Goal: Register for event/course

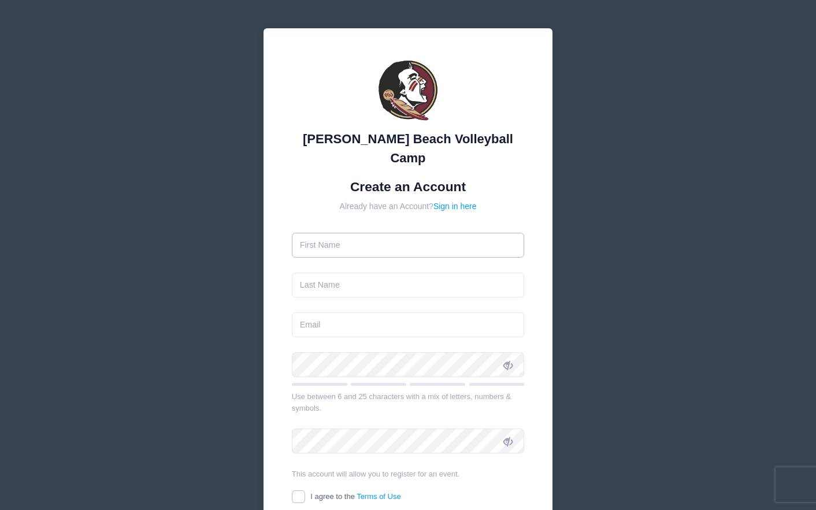
click at [406, 233] on input "text" at bounding box center [408, 245] width 233 height 25
type input "[PERSON_NAME]"
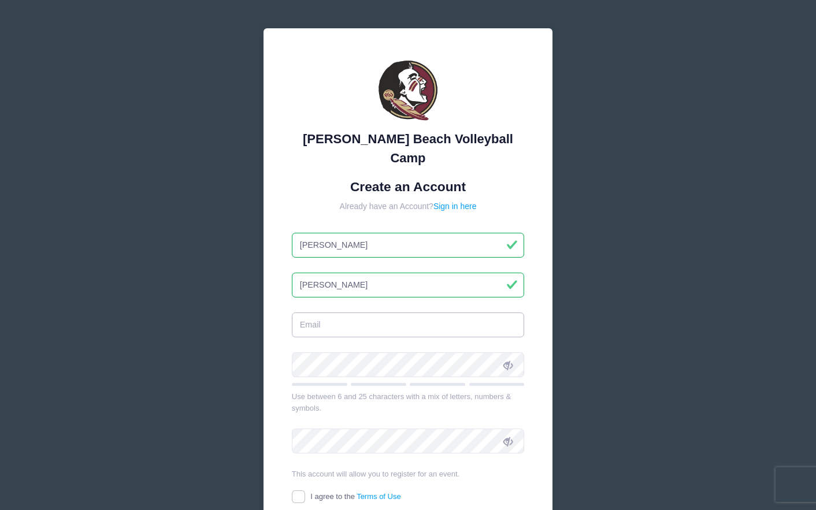
click at [378, 313] on input "email" at bounding box center [408, 325] width 233 height 25
type input "[EMAIL_ADDRESS][DOMAIN_NAME]"
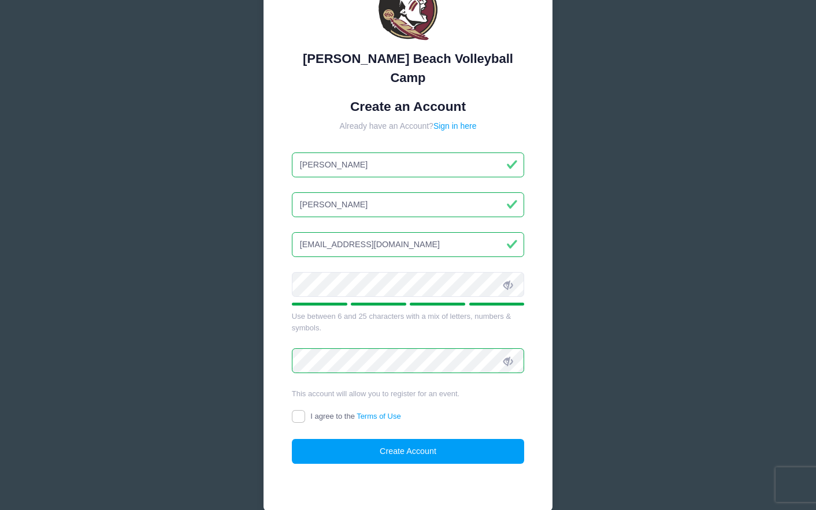
scroll to position [94, 0]
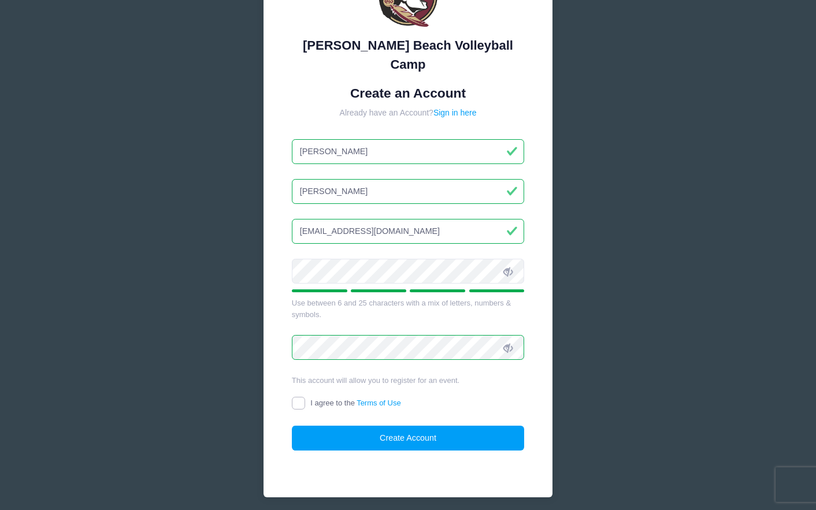
click at [303, 397] on input "I agree to the Terms of Use" at bounding box center [298, 403] width 13 height 13
checkbox input "true"
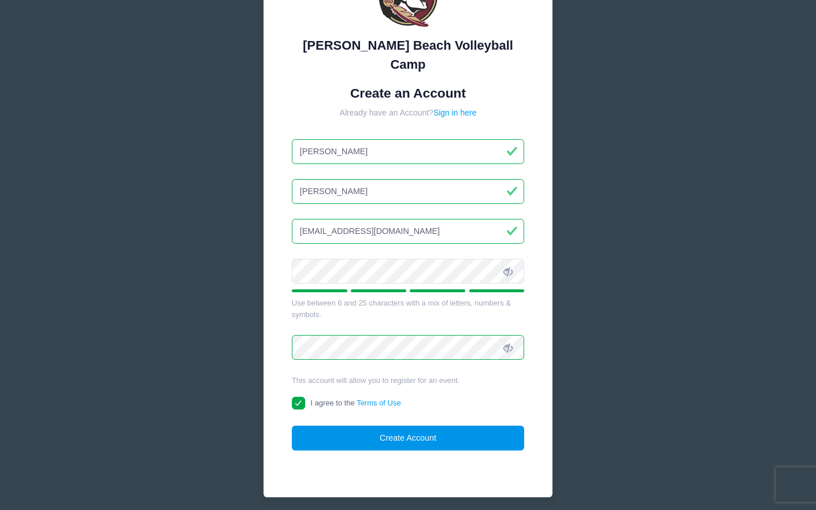
click at [328, 426] on button "Create Account" at bounding box center [408, 438] width 233 height 25
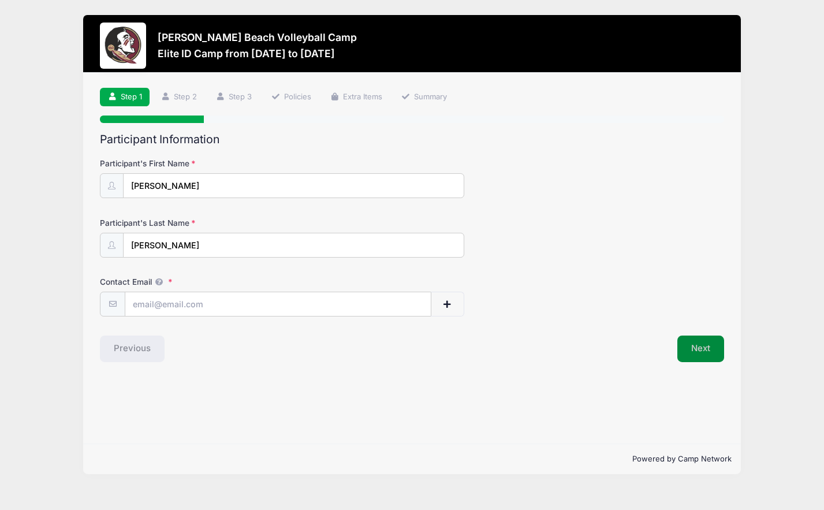
click at [698, 351] on button "Next" at bounding box center [701, 349] width 47 height 27
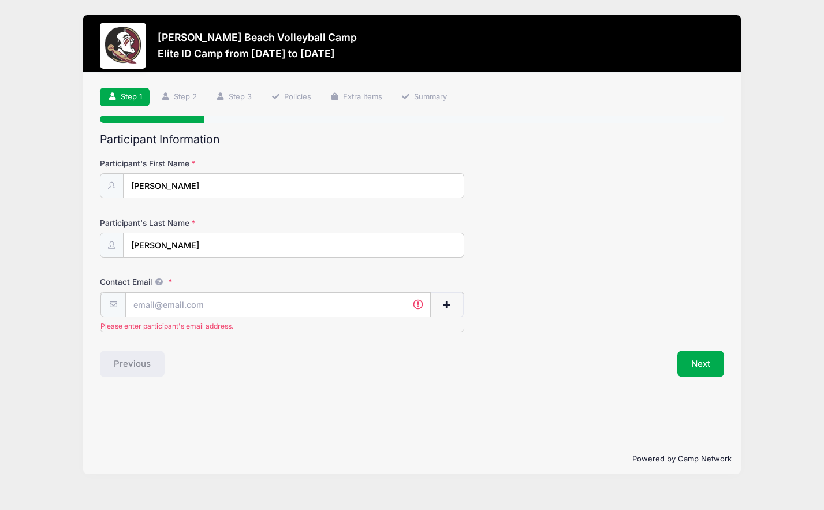
click at [349, 305] on input "Contact Email" at bounding box center [277, 304] width 305 height 25
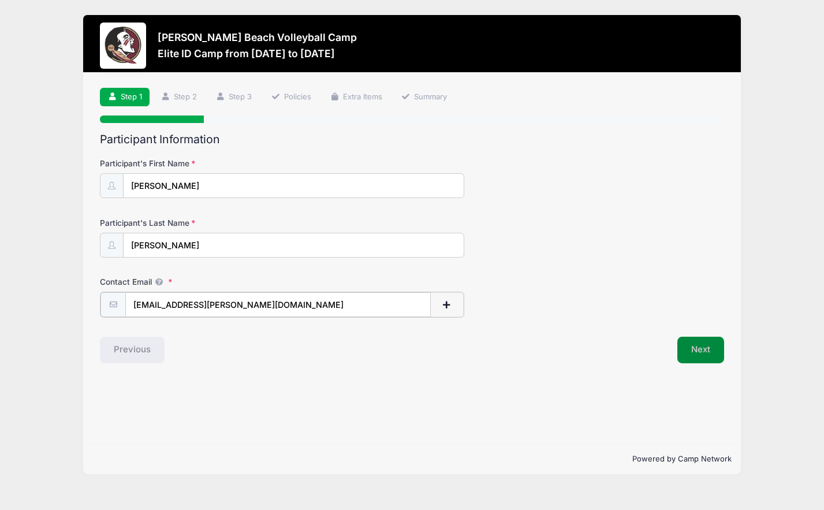
type input "[EMAIL_ADDRESS][PERSON_NAME][DOMAIN_NAME]"
click at [694, 348] on button "Next" at bounding box center [701, 349] width 47 height 27
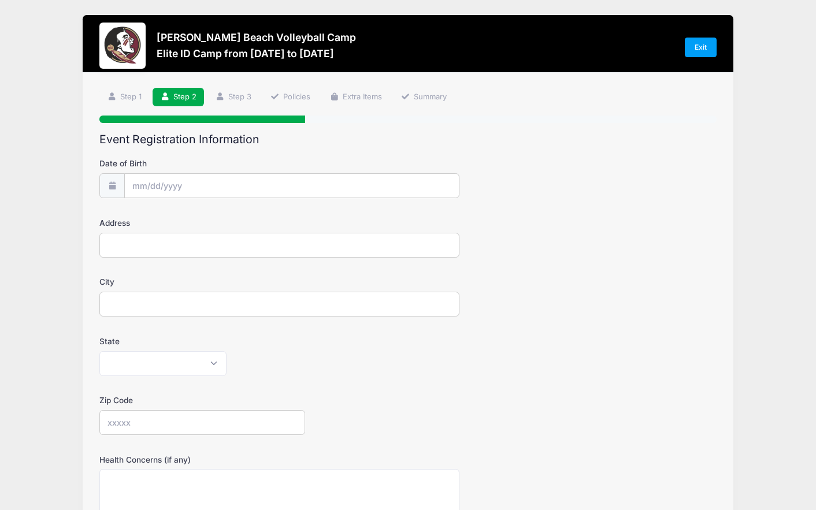
click at [303, 206] on form "Date of Birth Address City State [US_STATE] [US_STATE] [US_STATE] [US_STATE] [U…" at bounding box center [407, 405] width 617 height 495
click at [299, 177] on input "Date of Birth" at bounding box center [292, 186] width 334 height 25
click at [241, 184] on input "Date of Birth" at bounding box center [292, 186] width 334 height 25
click at [148, 185] on input "Date of Birth" at bounding box center [292, 186] width 334 height 25
click at [143, 215] on icon at bounding box center [142, 218] width 8 height 8
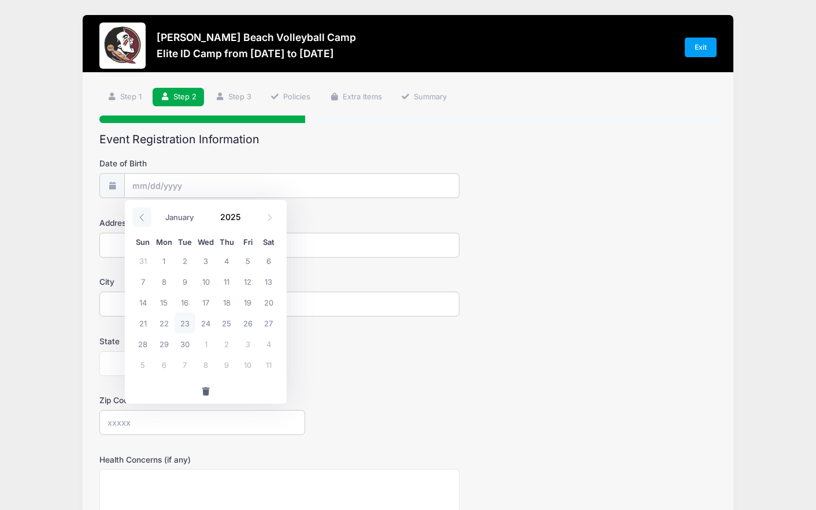
select select "7"
drag, startPoint x: 210, startPoint y: 216, endPoint x: 239, endPoint y: 218, distance: 28.9
click at [211, 216] on div "January February March April May June July August September October November De…" at bounding box center [206, 214] width 110 height 20
click at [243, 218] on input "2025" at bounding box center [233, 216] width 38 height 17
click at [242, 218] on input "2025" at bounding box center [233, 216] width 38 height 17
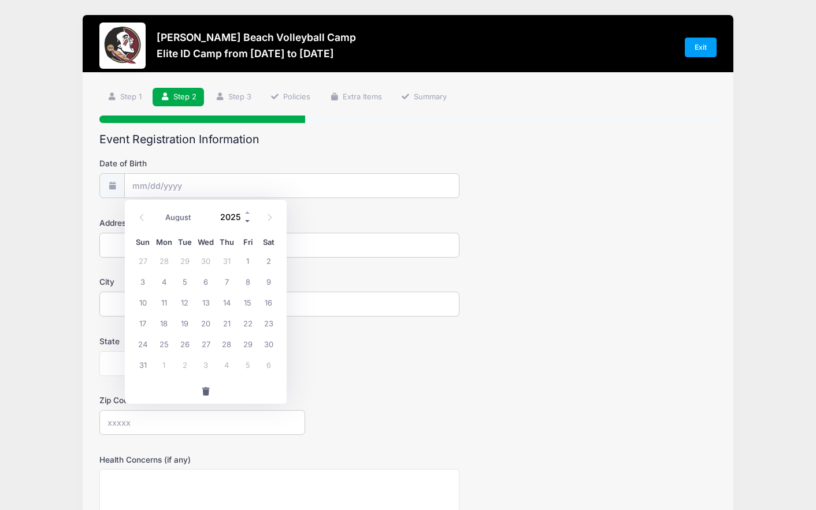
click at [249, 221] on span at bounding box center [248, 221] width 8 height 9
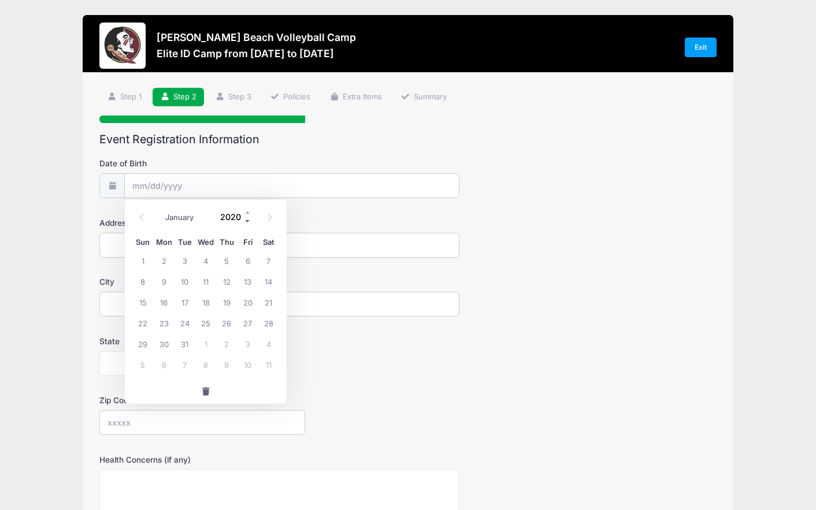
click at [249, 221] on span at bounding box center [248, 221] width 8 height 9
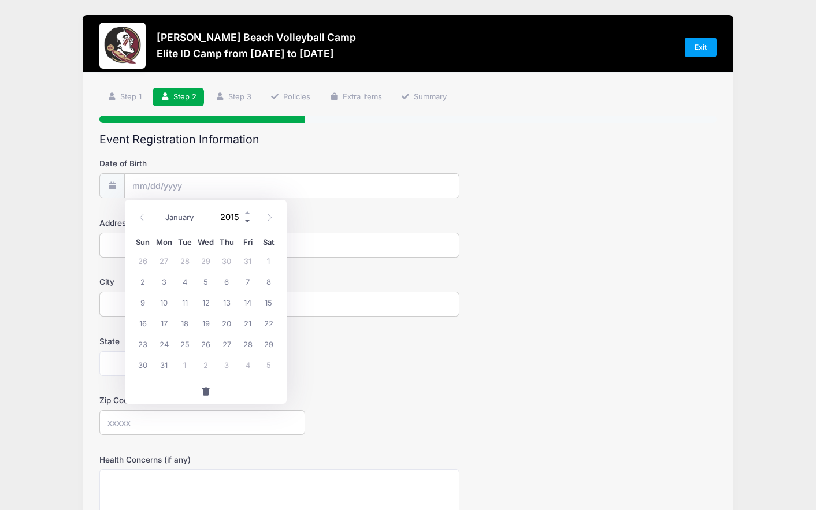
click at [249, 221] on span at bounding box center [248, 221] width 8 height 9
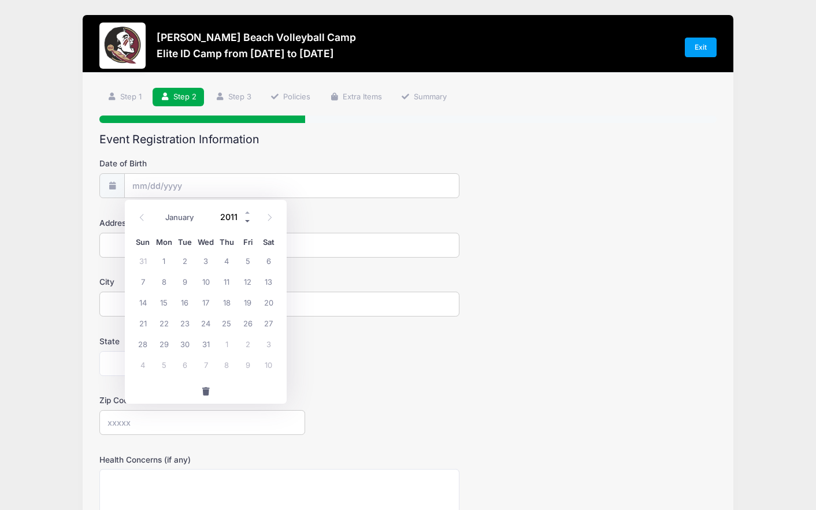
type input "2010"
click at [268, 220] on icon at bounding box center [270, 217] width 4 height 7
select select "9"
click at [162, 338] on span "25" at bounding box center [163, 343] width 21 height 21
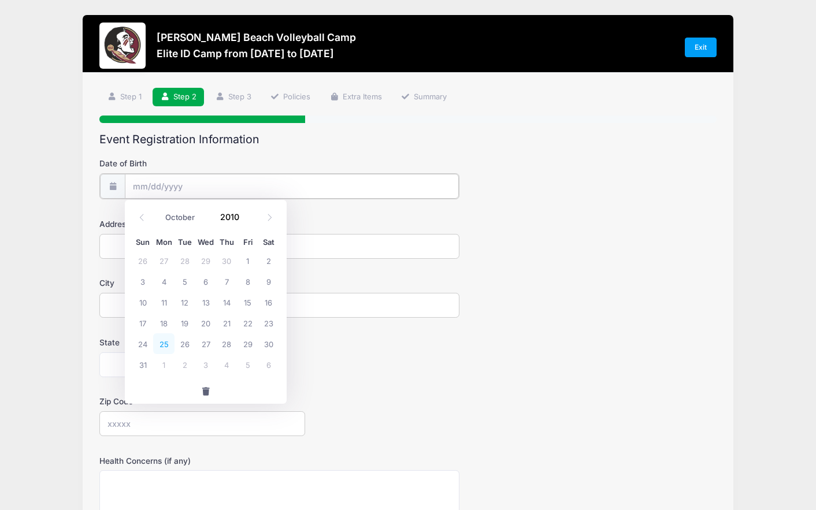
type input "10/25/2010"
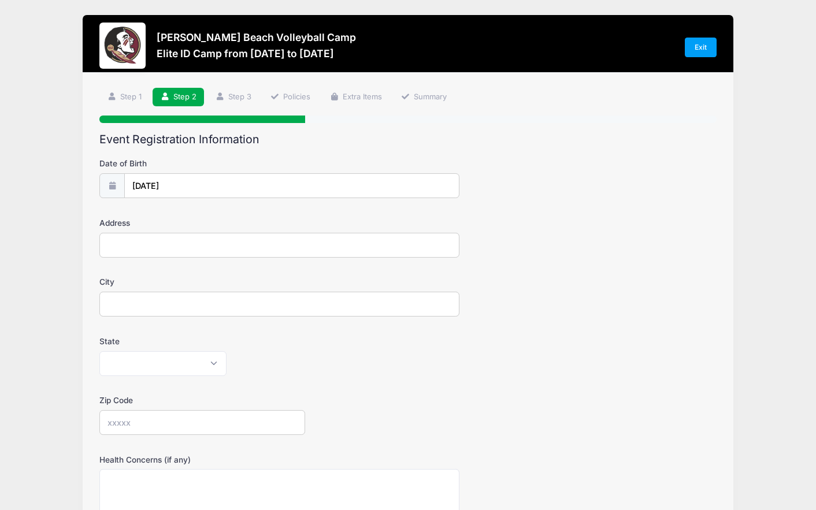
click at [157, 232] on div "Address" at bounding box center [407, 237] width 617 height 40
click at [157, 243] on input "Address" at bounding box center [279, 245] width 360 height 25
type input "5324 La Jolla Boulevard"
type input "San Diego"
select select "CA"
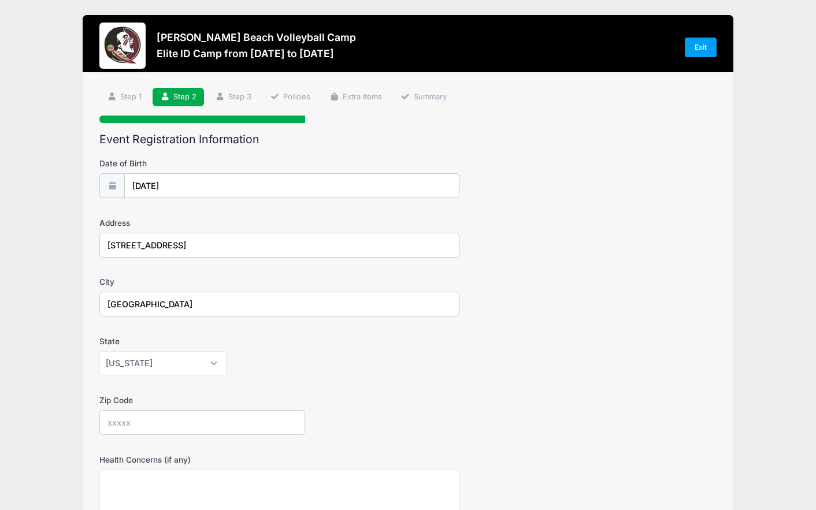
type input "92037"
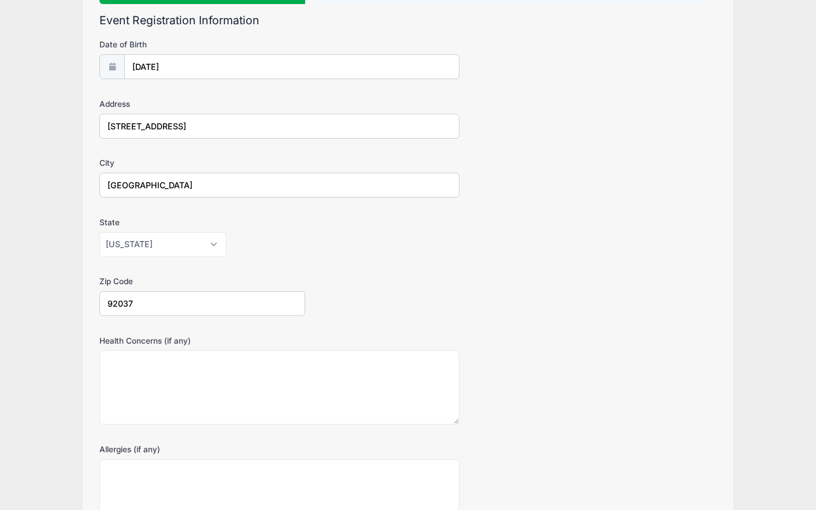
scroll to position [216, 0]
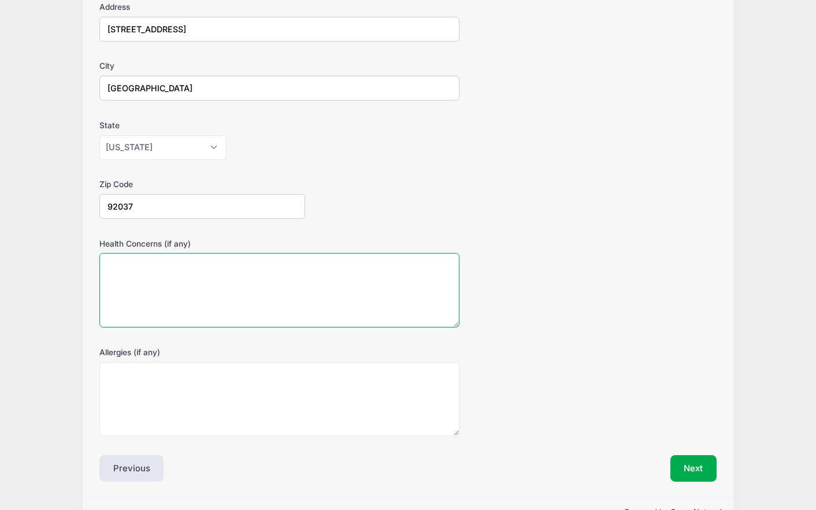
click at [197, 269] on textarea "Health Concerns (if any)" at bounding box center [279, 290] width 360 height 75
type textarea "None"
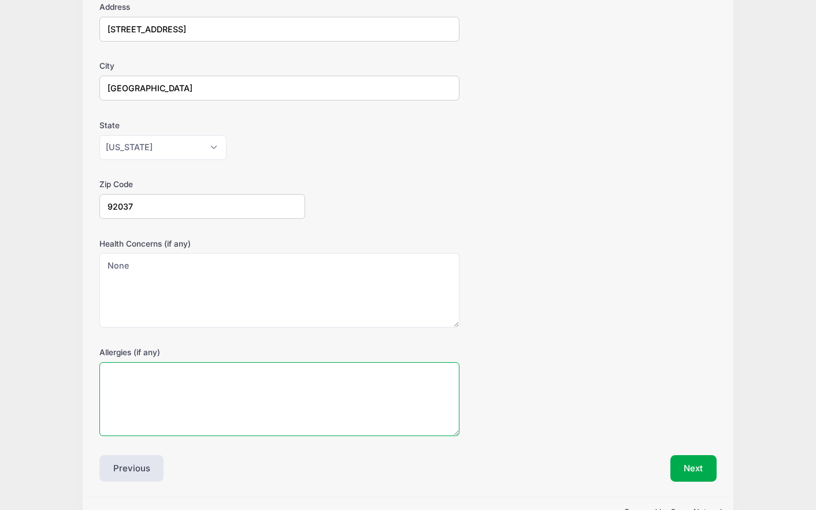
click at [174, 385] on textarea "Allergies (if any)" at bounding box center [279, 399] width 360 height 75
type textarea "None"
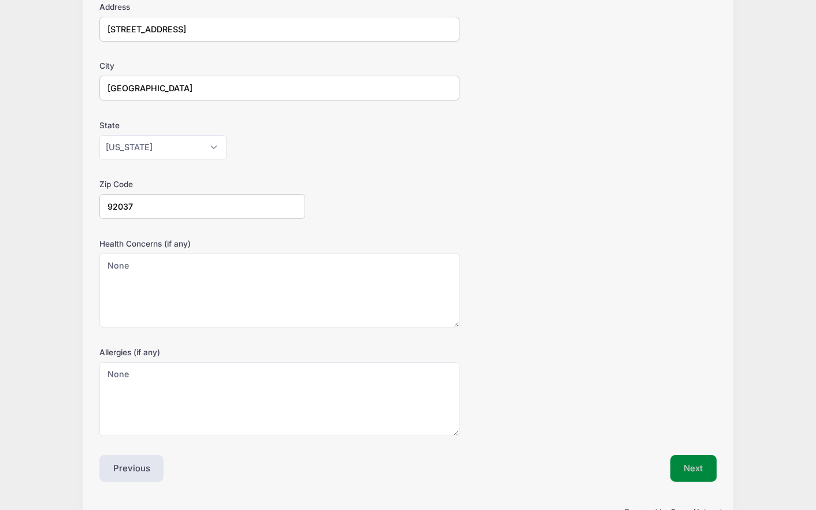
click at [686, 458] on button "Next" at bounding box center [693, 468] width 47 height 27
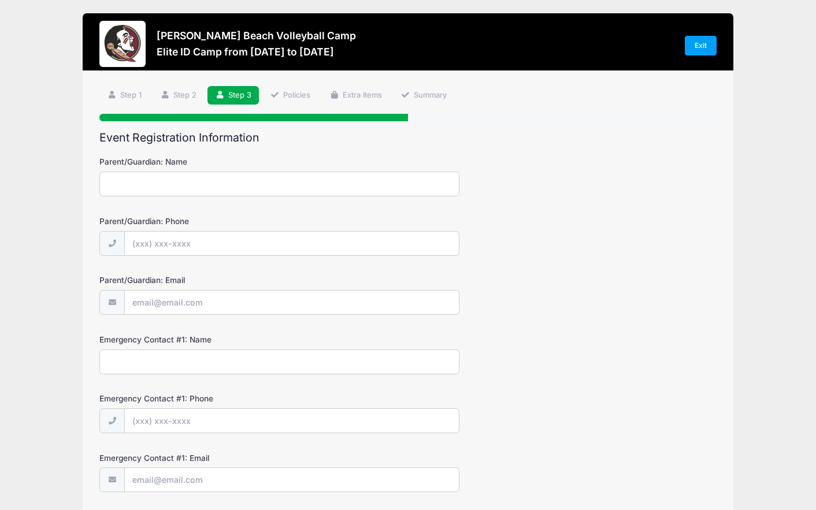
scroll to position [2, 0]
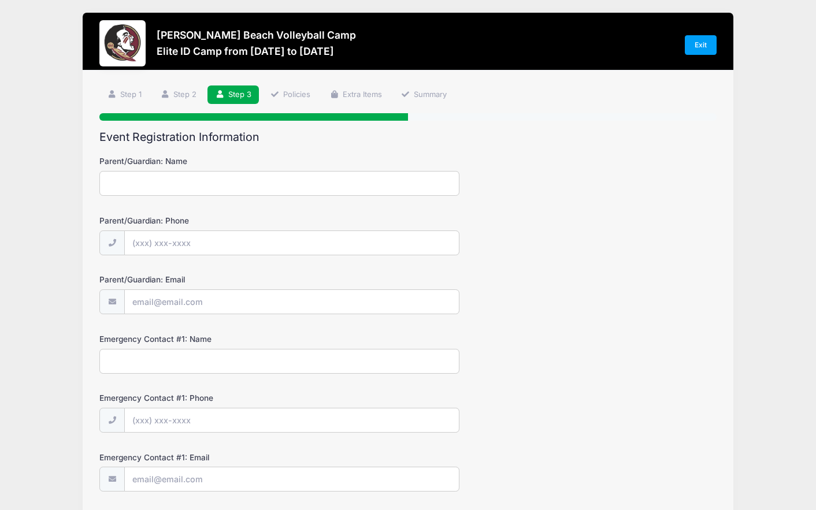
click at [256, 173] on input "Parent/Guardian: Name" at bounding box center [279, 183] width 360 height 25
type input "Erin Harris"
click at [261, 255] on form "Parent/Guardian: Name Erin Harris Parent/Guardian: Phone (858) 344-1942 Parent/…" at bounding box center [407, 412] width 617 height 514
click at [258, 242] on input "(858) 344-1942" at bounding box center [292, 243] width 334 height 25
type input "(858) 344-1972"
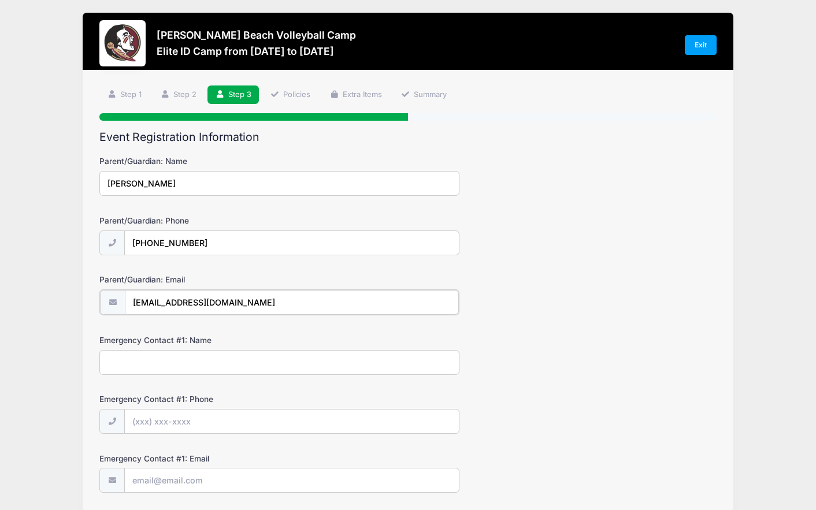
type input "erincharris1@gmail.com"
type input "Erin Harris"
type input "(858) 344-1972"
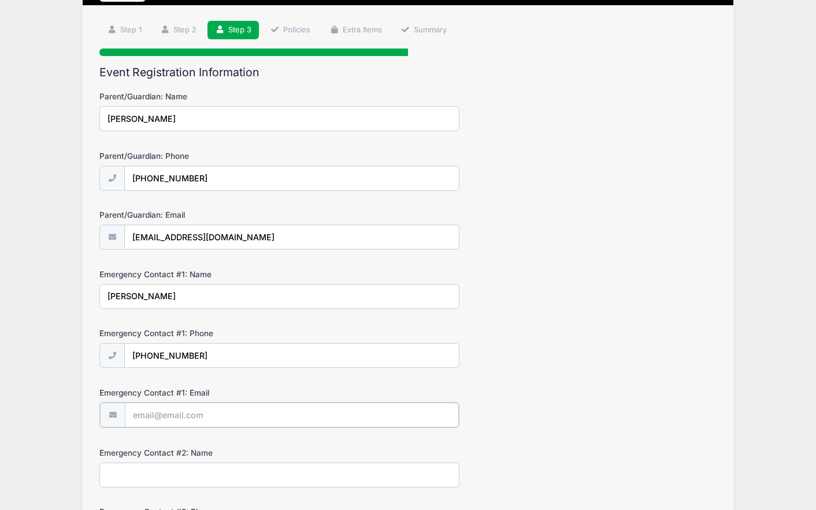
scroll to position [136, 0]
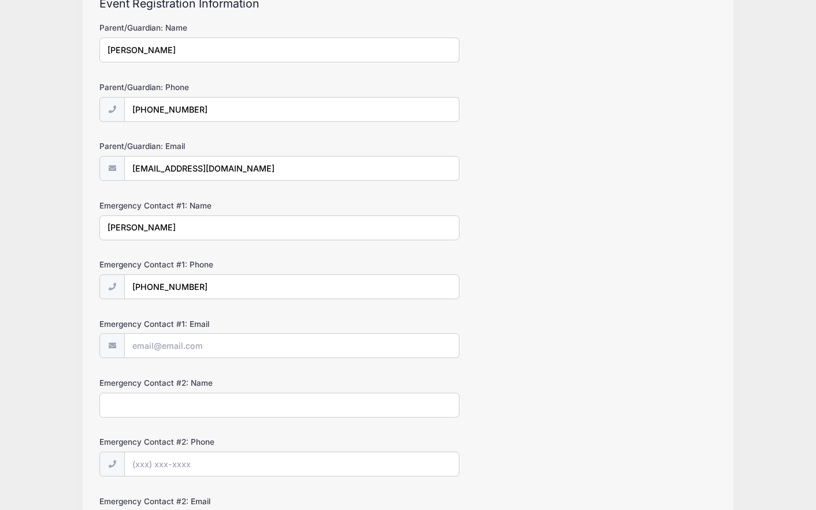
click at [208, 333] on div at bounding box center [279, 345] width 360 height 25
click at [206, 340] on input "Emergency Contact #1: Email" at bounding box center [292, 346] width 334 height 25
type input "erincharris1@gmail.com"
type input "Dirk Harris"
type input "(858) 344-0175"
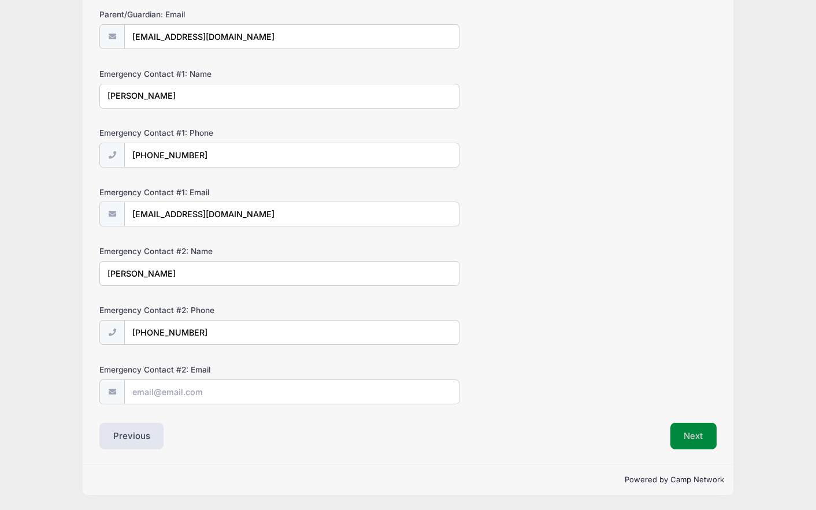
scroll to position [267, 0]
click at [681, 432] on button "Next" at bounding box center [693, 436] width 47 height 27
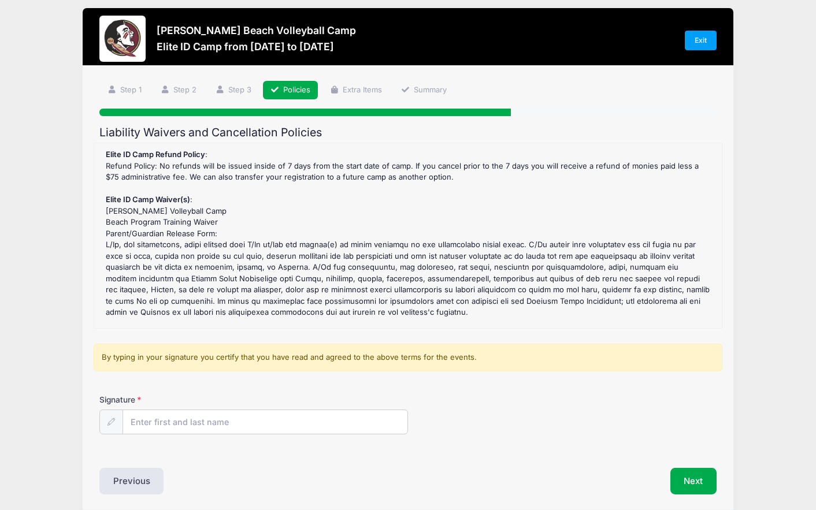
scroll to position [10, 0]
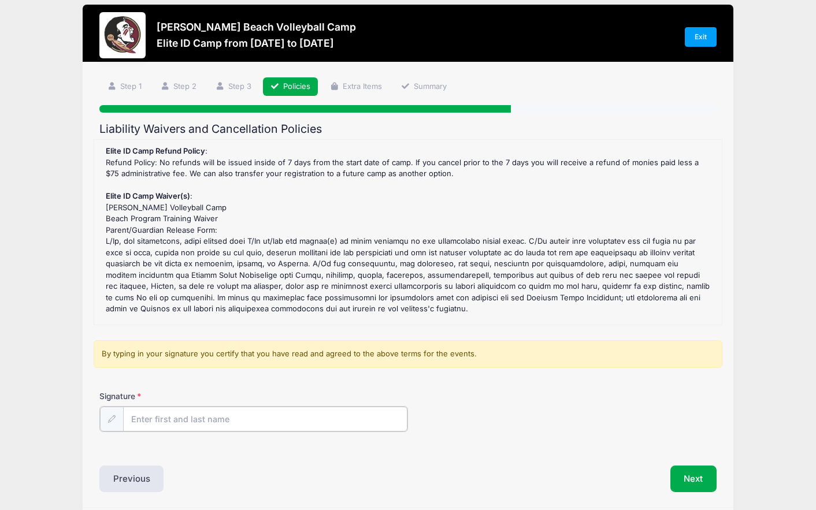
click at [252, 415] on input "Signature" at bounding box center [265, 419] width 284 height 25
type input "Erin Harris"
click at [700, 473] on button "Next" at bounding box center [693, 477] width 47 height 27
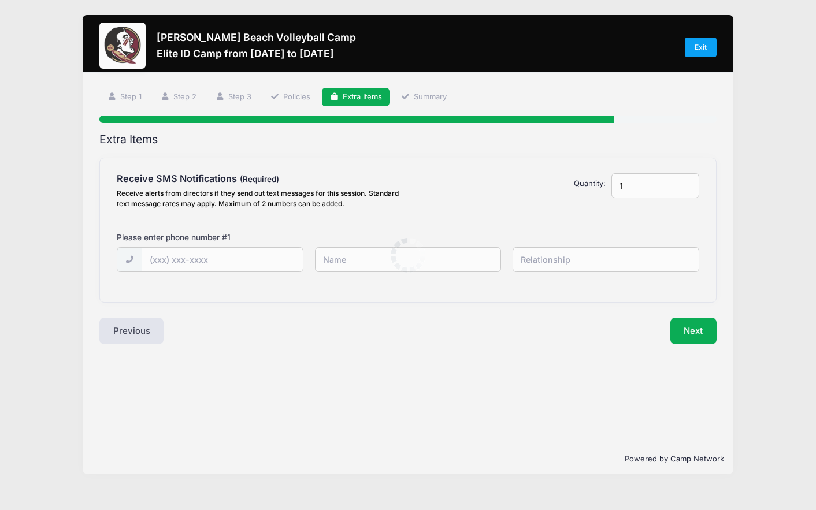
scroll to position [0, 0]
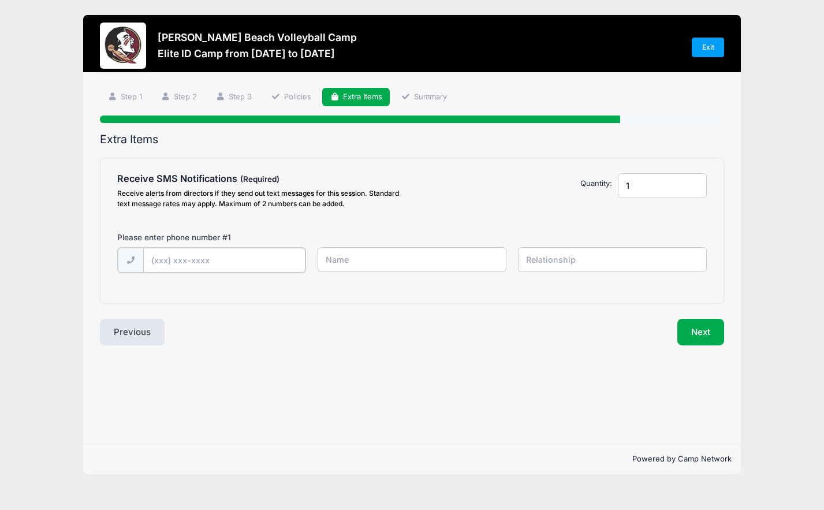
click at [246, 252] on input "text" at bounding box center [224, 260] width 163 height 25
type input "(858) 344-1972"
type input "Erin"
type input "Mother"
click at [700, 329] on button "Next" at bounding box center [701, 331] width 47 height 27
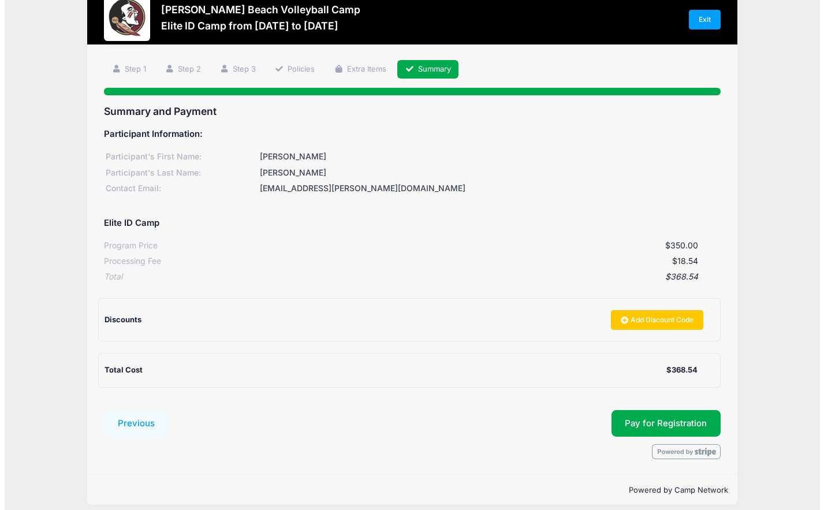
scroll to position [38, 0]
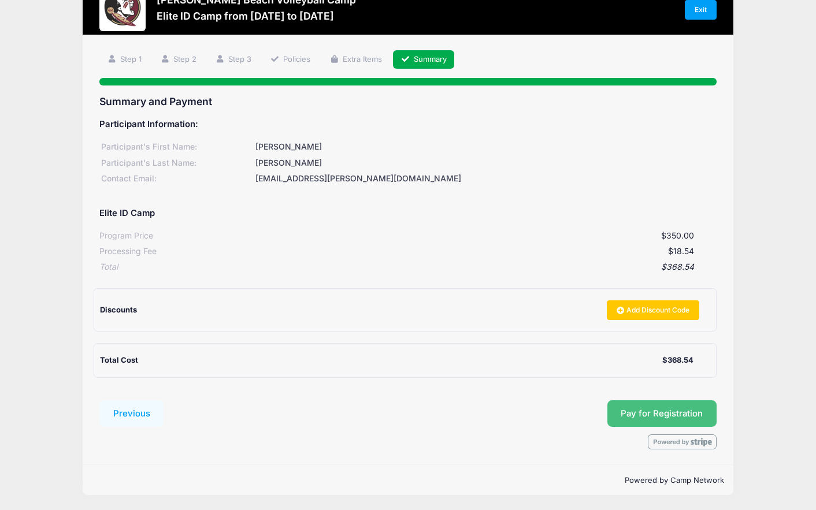
click at [638, 407] on button "Pay for Registration" at bounding box center [662, 413] width 110 height 27
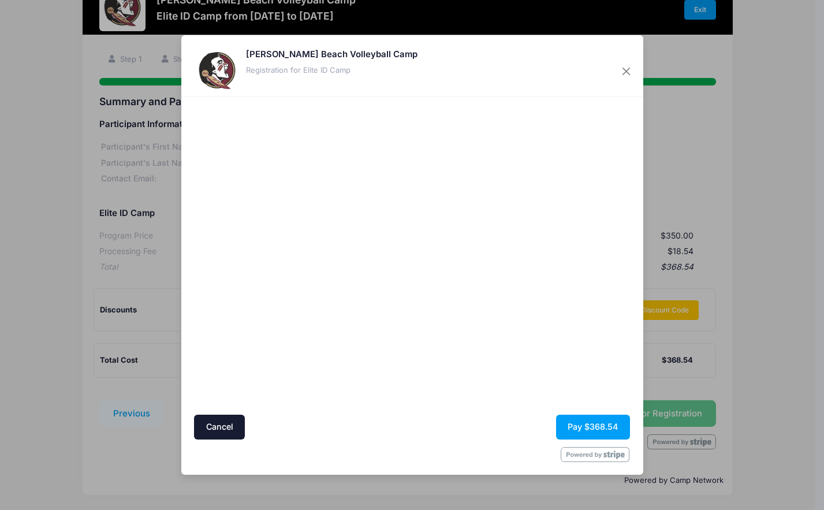
click at [461, 371] on div at bounding box center [524, 255] width 213 height 306
click at [598, 433] on button "Pay $368.54" at bounding box center [593, 427] width 74 height 25
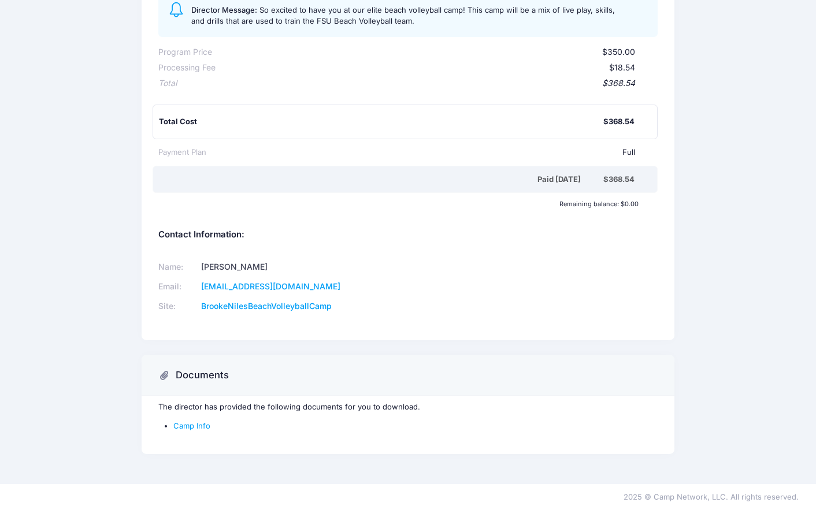
scroll to position [179, 0]
click at [196, 423] on link "Camp Info" at bounding box center [191, 425] width 37 height 9
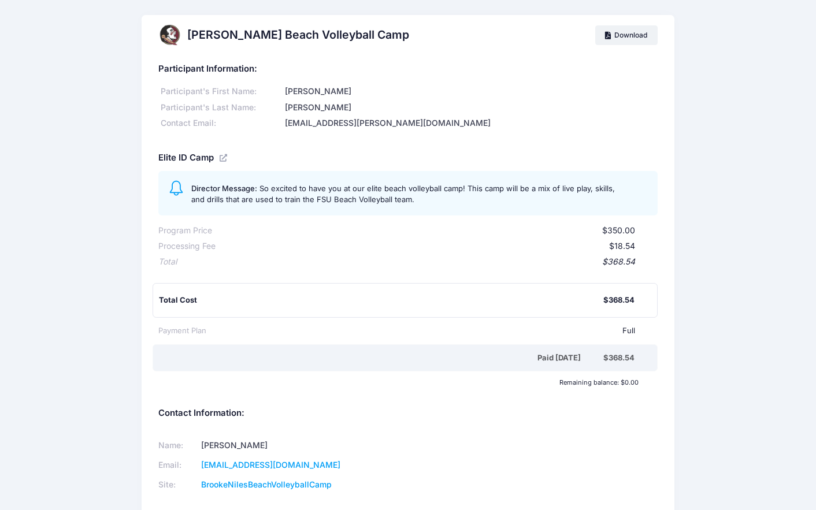
scroll to position [20, 0]
